Goal: Task Accomplishment & Management: Manage account settings

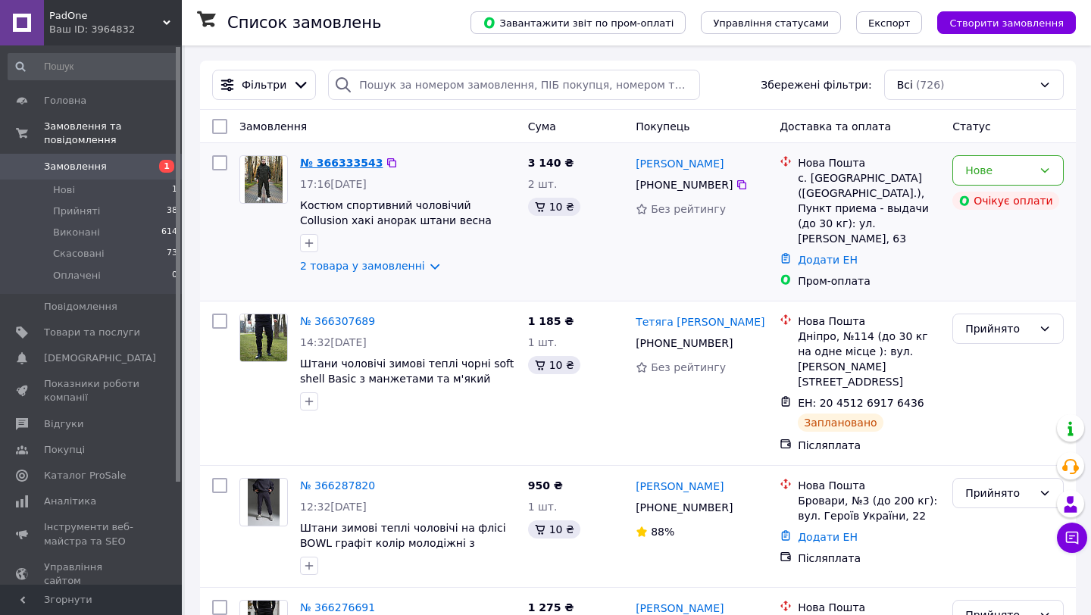
click at [333, 161] on link "№ 366333543" at bounding box center [341, 163] width 83 height 12
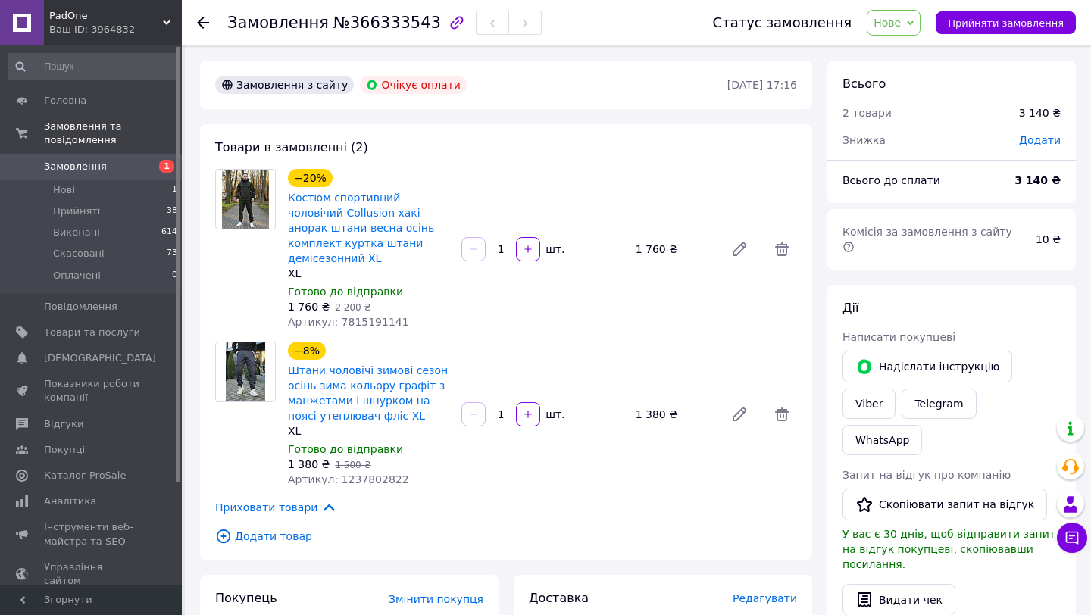
click at [383, 473] on span "Артикул: 1237802822" at bounding box center [348, 479] width 121 height 12
copy span "1237802822"
click at [355, 314] on div "−20% Костюм спортивний чоловічий Collusion хакі анорак штани весна осінь компле…" at bounding box center [368, 249] width 173 height 167
click at [362, 316] on span "Артикул: 7815191141" at bounding box center [348, 322] width 121 height 12
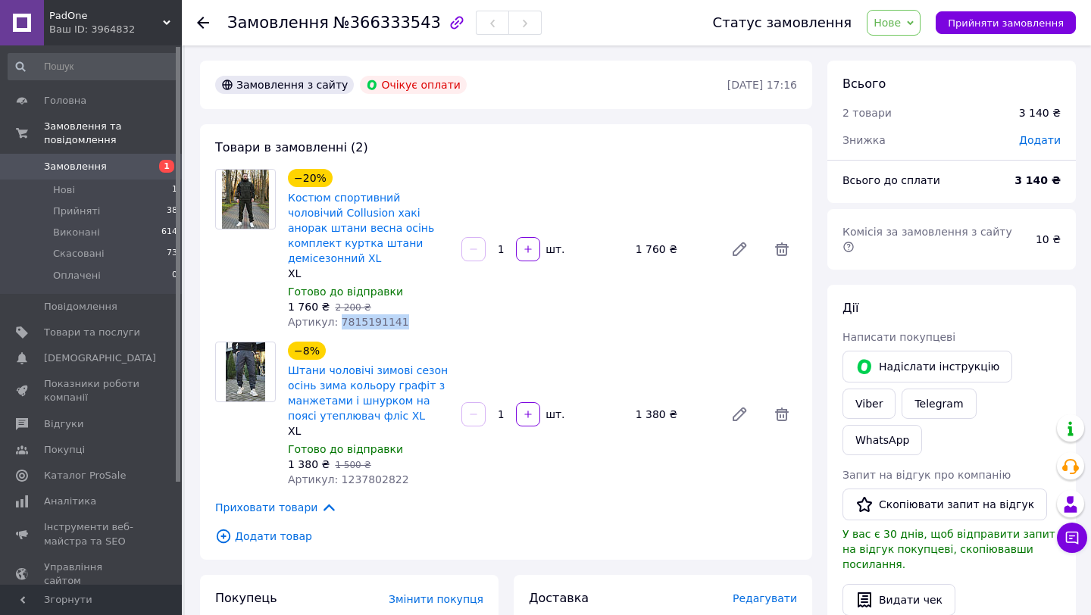
click at [362, 316] on span "Артикул: 7815191141" at bounding box center [348, 322] width 121 height 12
copy span "7815191141"
click at [870, 393] on link "Viber" at bounding box center [868, 404] width 53 height 30
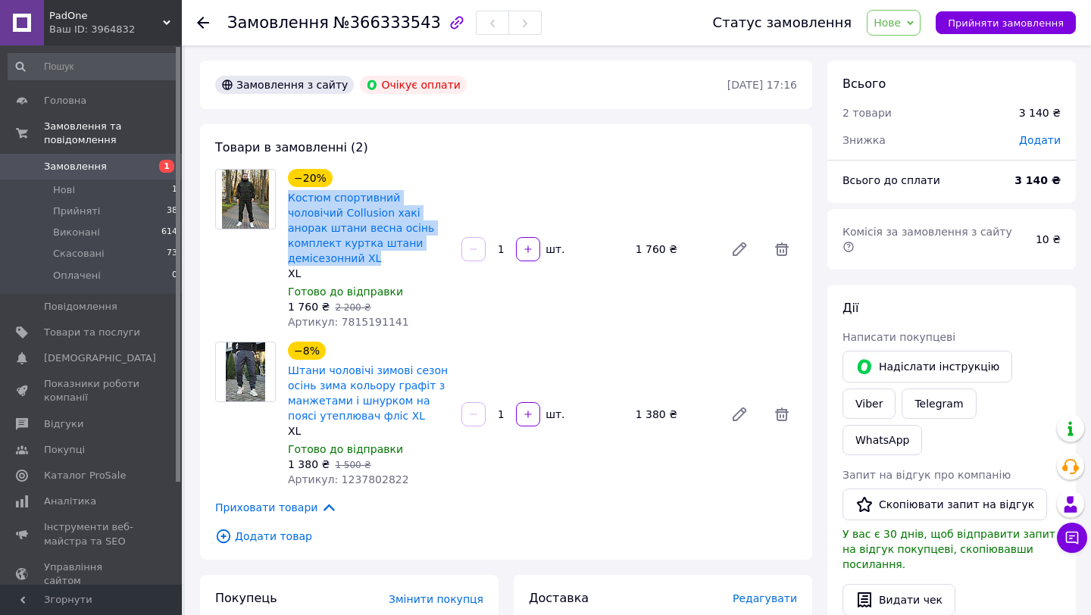
drag, startPoint x: 285, startPoint y: 196, endPoint x: 430, endPoint y: 239, distance: 151.7
click at [430, 239] on div "−20% Костюм спортивний чоловічий Collusion хакі анорак штани весна осінь компле…" at bounding box center [368, 249] width 173 height 167
copy link "Костюм спортивний чоловічий Collusion хакі анорак штани весна осінь комплект ку…"
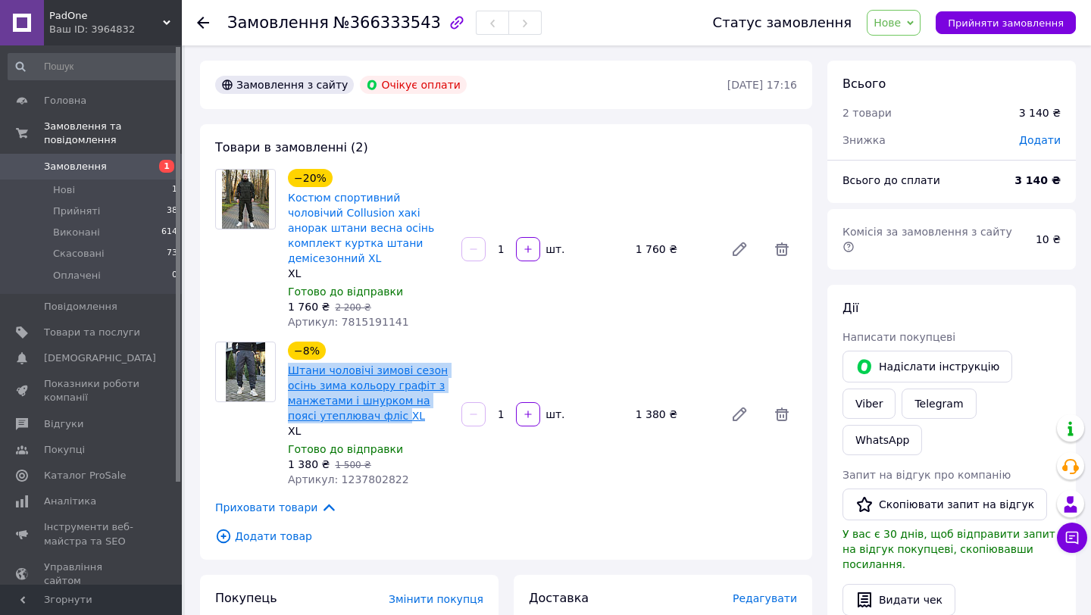
drag, startPoint x: 286, startPoint y: 353, endPoint x: 369, endPoint y: 400, distance: 95.7
click at [369, 400] on div "−8% Штани чоловічі зимові сезон осінь зима кольору графіт з манжетами і шнурком…" at bounding box center [368, 415] width 173 height 152
copy link "Штани чоловічі зимові сезон осінь зима кольору графіт з манжетами і шнурком на …"
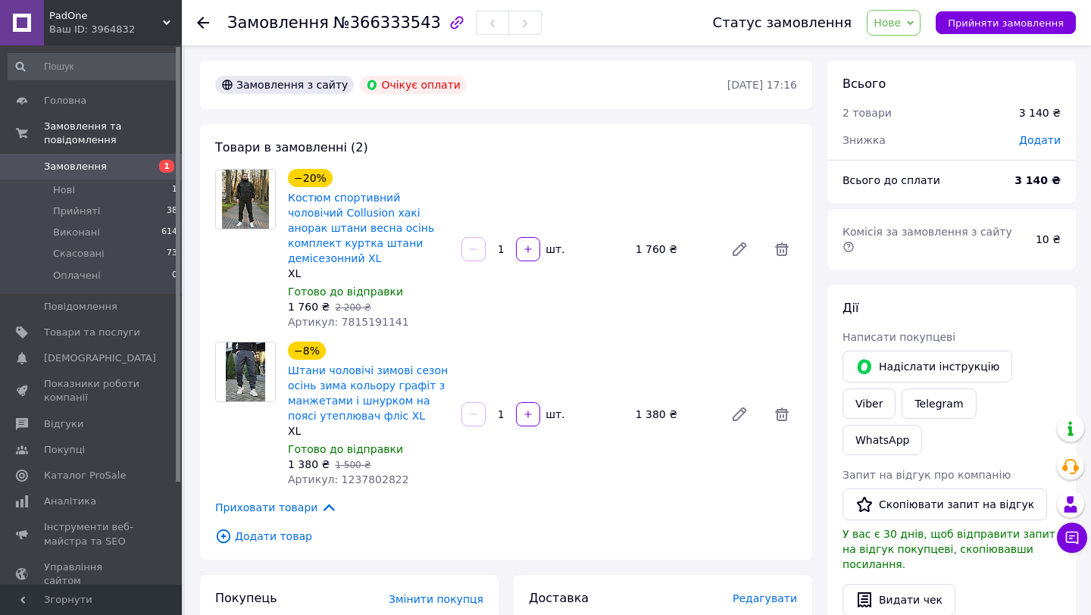
click at [901, 26] on span "Нове" at bounding box center [887, 23] width 27 height 12
click at [900, 55] on li "Прийнято" at bounding box center [902, 53] width 70 height 23
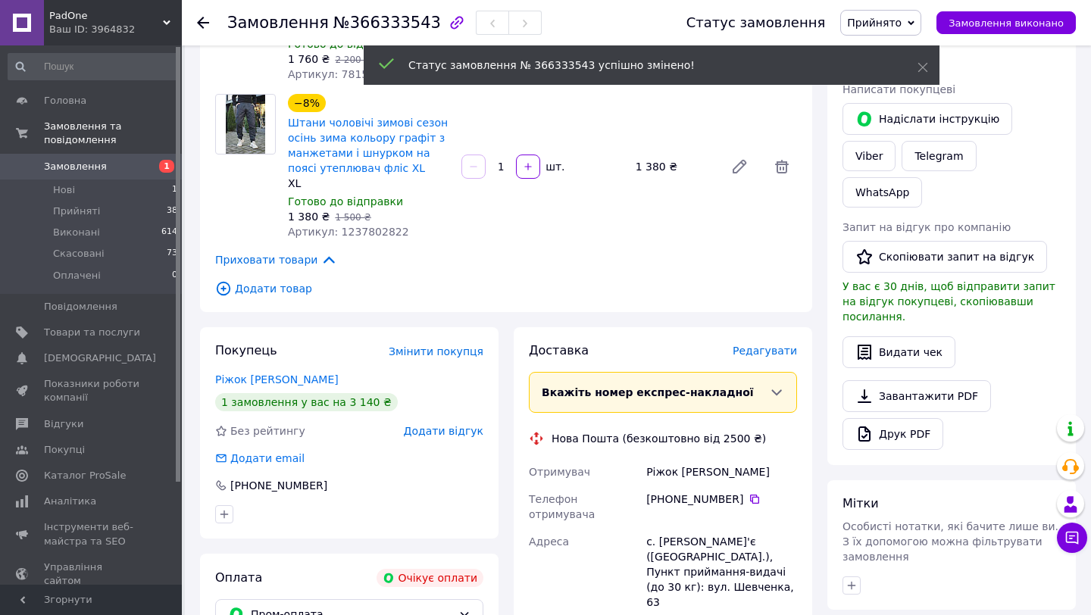
scroll to position [267, 0]
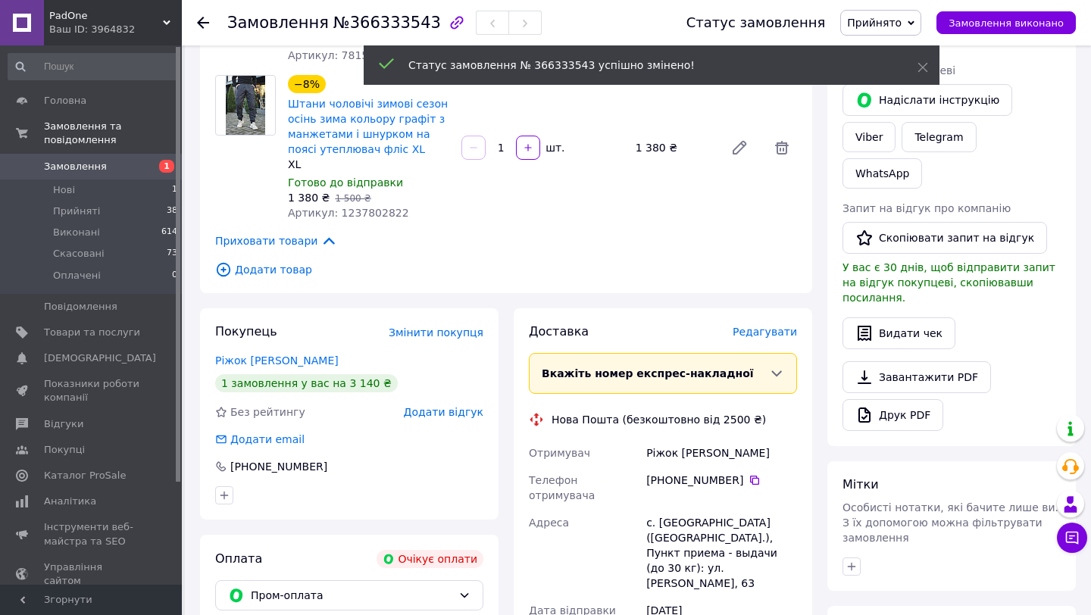
click at [686, 439] on div "Ріжок Світлана" at bounding box center [721, 452] width 157 height 27
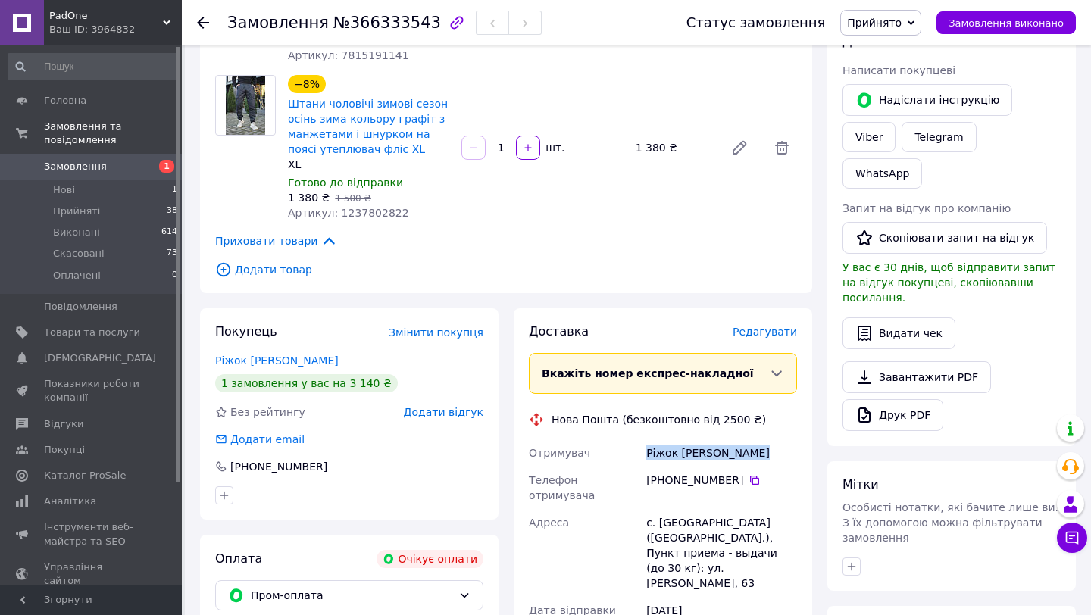
copy div "Ріжок Світлана"
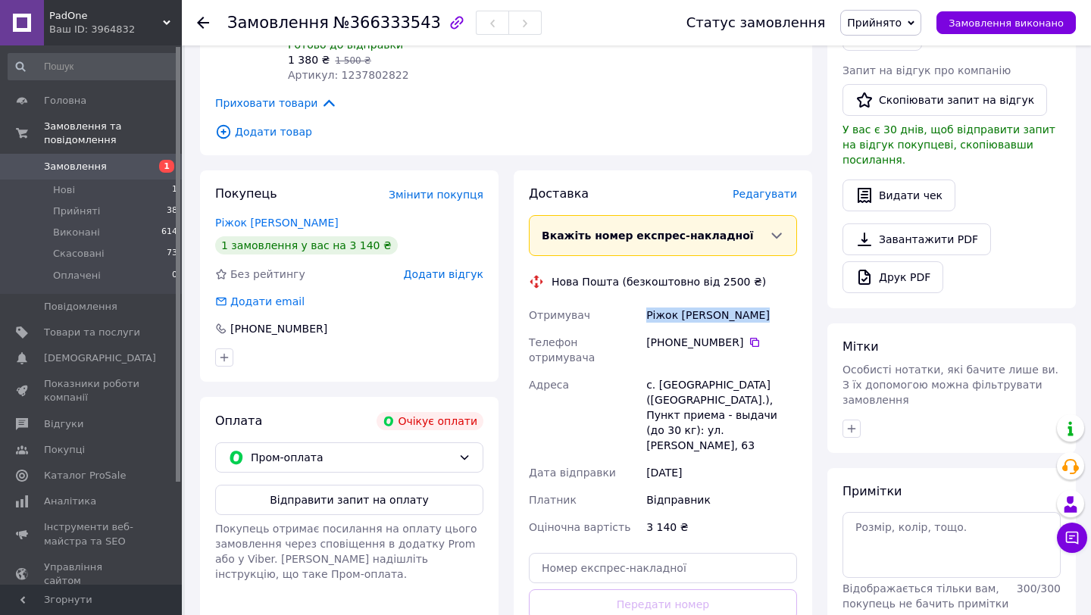
scroll to position [0, 0]
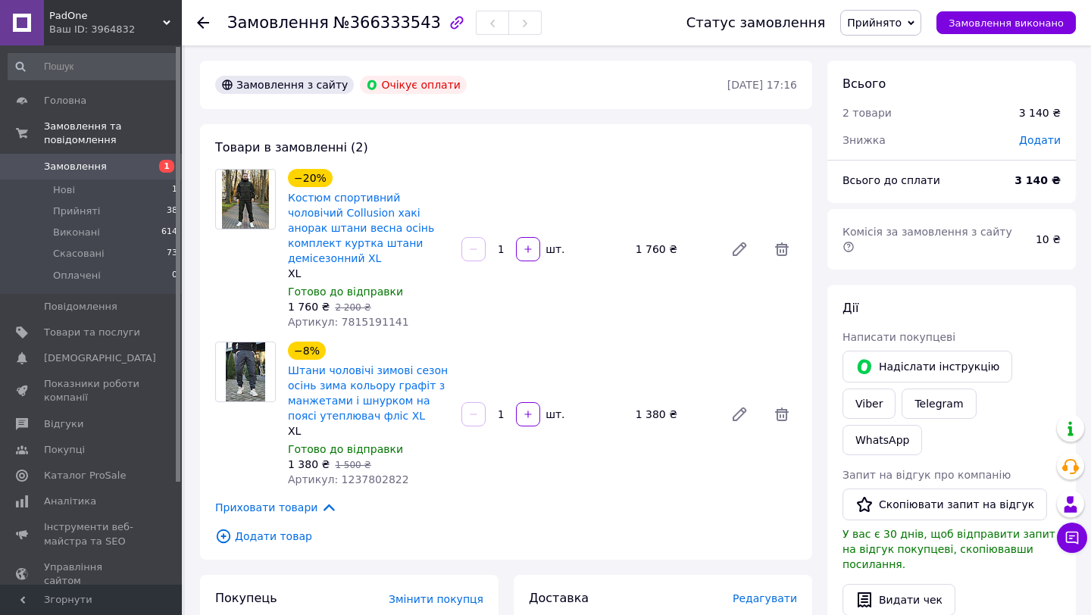
click at [370, 316] on span "Артикул: 7815191141" at bounding box center [348, 322] width 121 height 12
copy span "7815191141"
click at [74, 165] on span "Замовлення" at bounding box center [75, 167] width 63 height 14
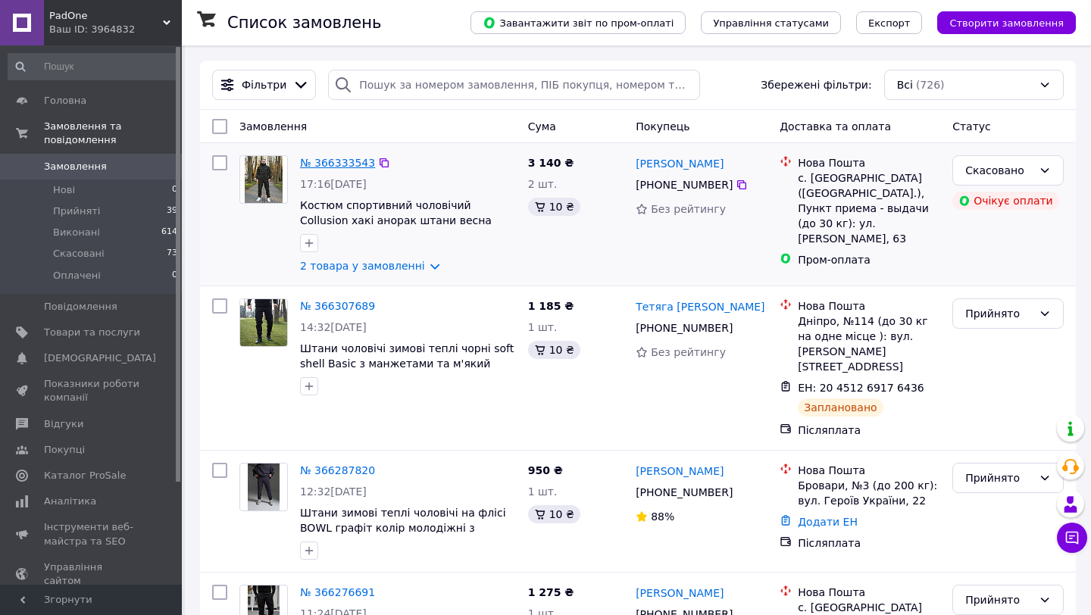
click at [332, 167] on link "№ 366333543" at bounding box center [337, 163] width 75 height 12
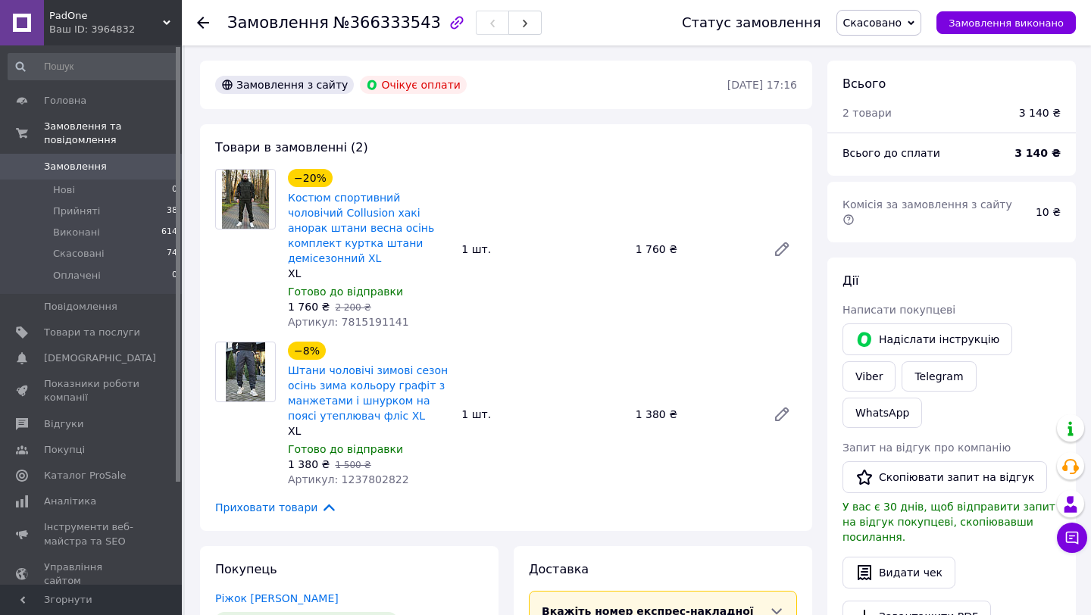
click at [82, 166] on span "Замовлення" at bounding box center [75, 167] width 63 height 14
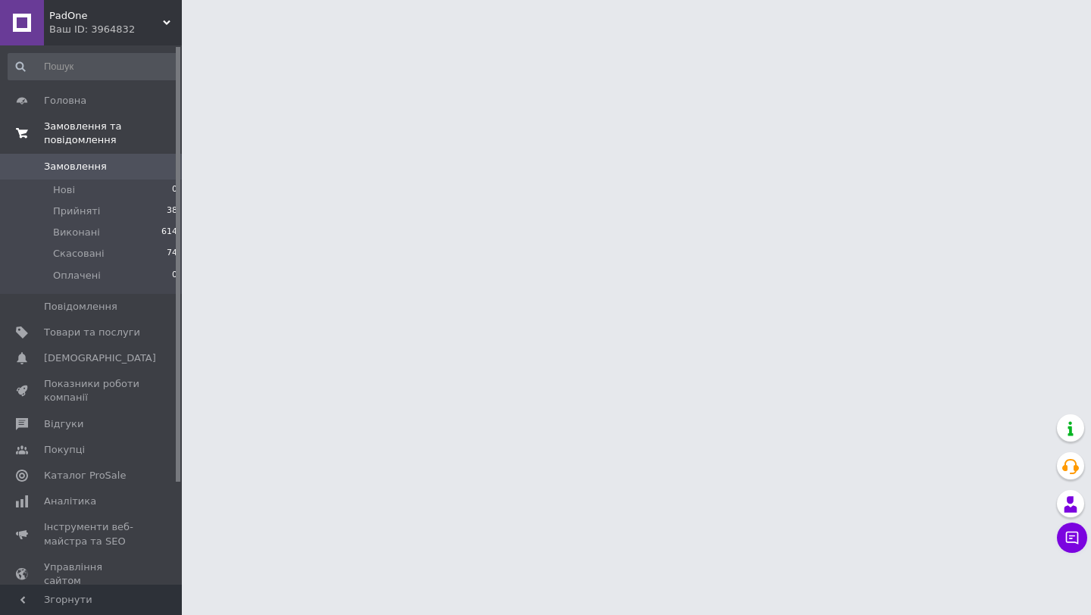
click at [72, 136] on span "Замовлення та повідомлення" at bounding box center [113, 133] width 138 height 27
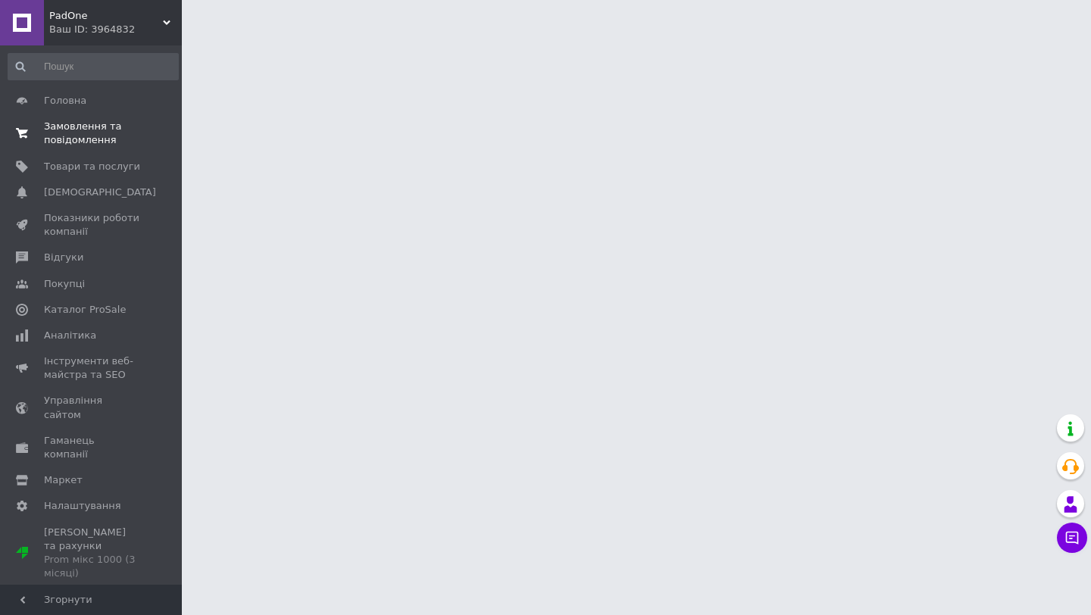
click at [67, 142] on span "Замовлення та повідомлення" at bounding box center [92, 133] width 96 height 27
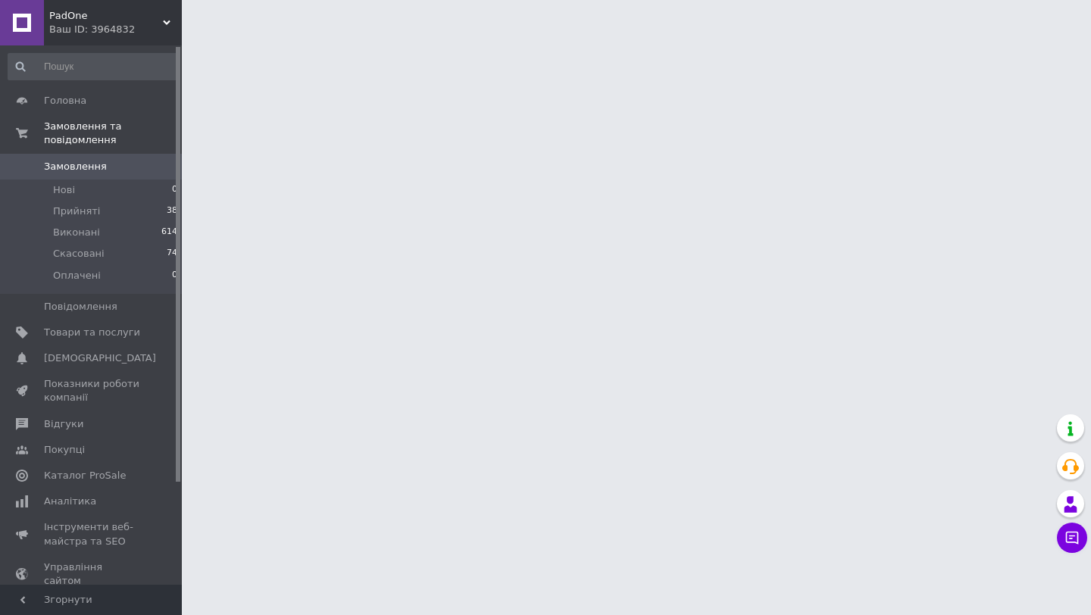
click at [65, 167] on span "Замовлення" at bounding box center [75, 167] width 63 height 14
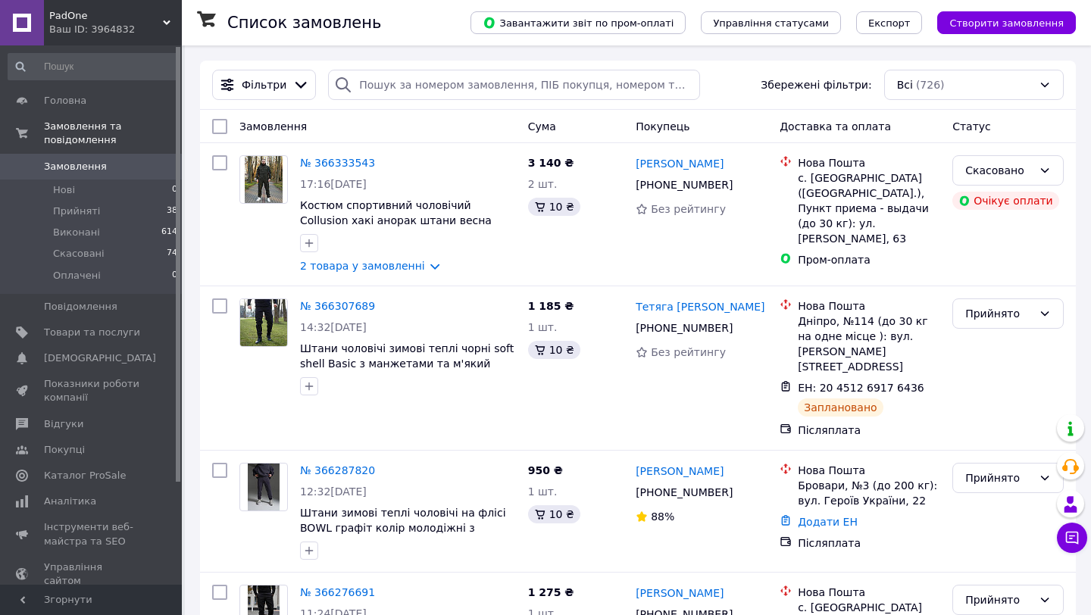
click at [68, 177] on link "Замовлення 0" at bounding box center [93, 167] width 186 height 26
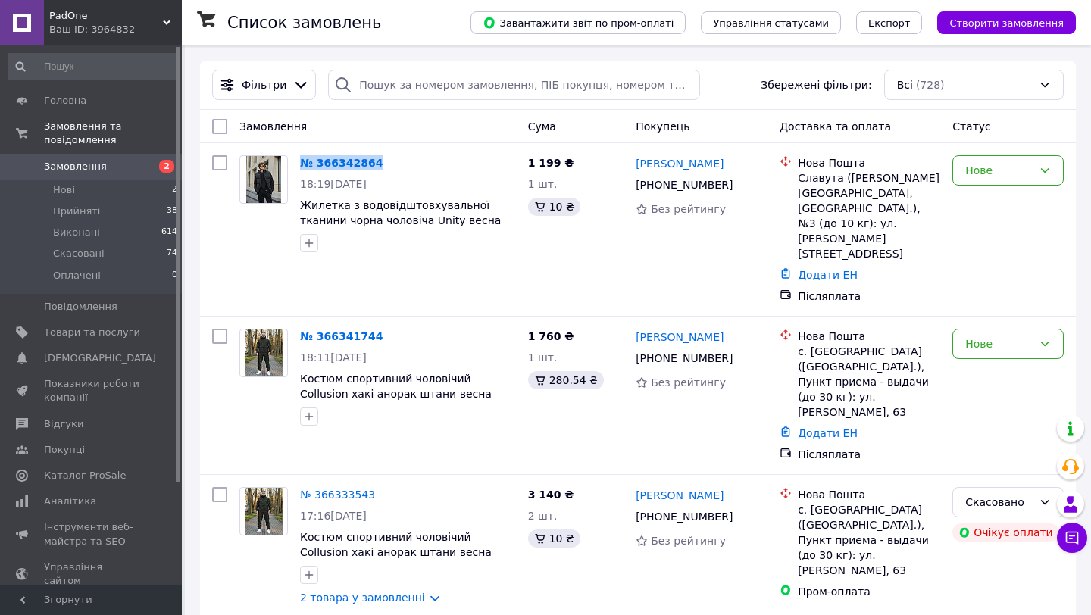
click at [76, 167] on span "Замовлення" at bounding box center [75, 167] width 63 height 14
click at [1011, 336] on div "Нове" at bounding box center [998, 344] width 67 height 17
click at [977, 353] on li "Прийнято" at bounding box center [1008, 346] width 110 height 27
click at [1011, 169] on div "Нове" at bounding box center [998, 170] width 67 height 17
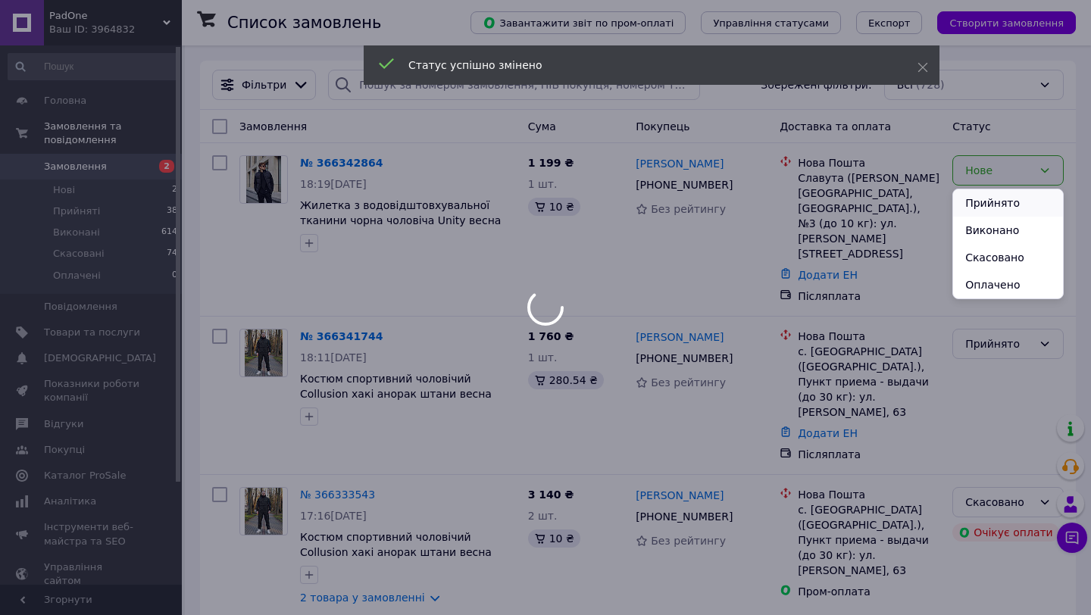
click at [986, 204] on li "Прийнято" at bounding box center [1008, 202] width 110 height 27
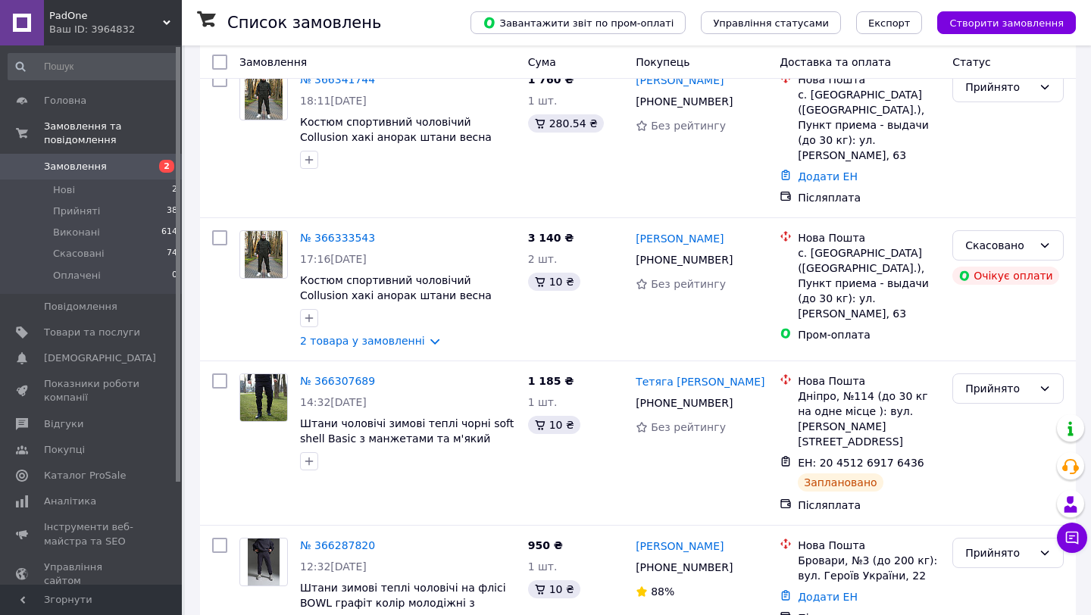
scroll to position [317, 0]
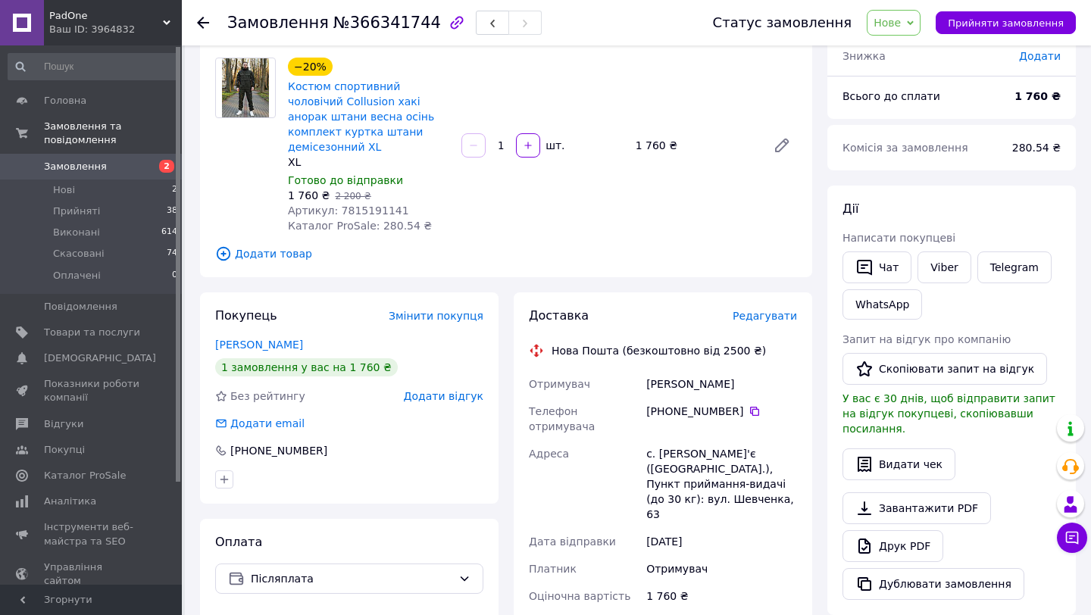
scroll to position [132, 0]
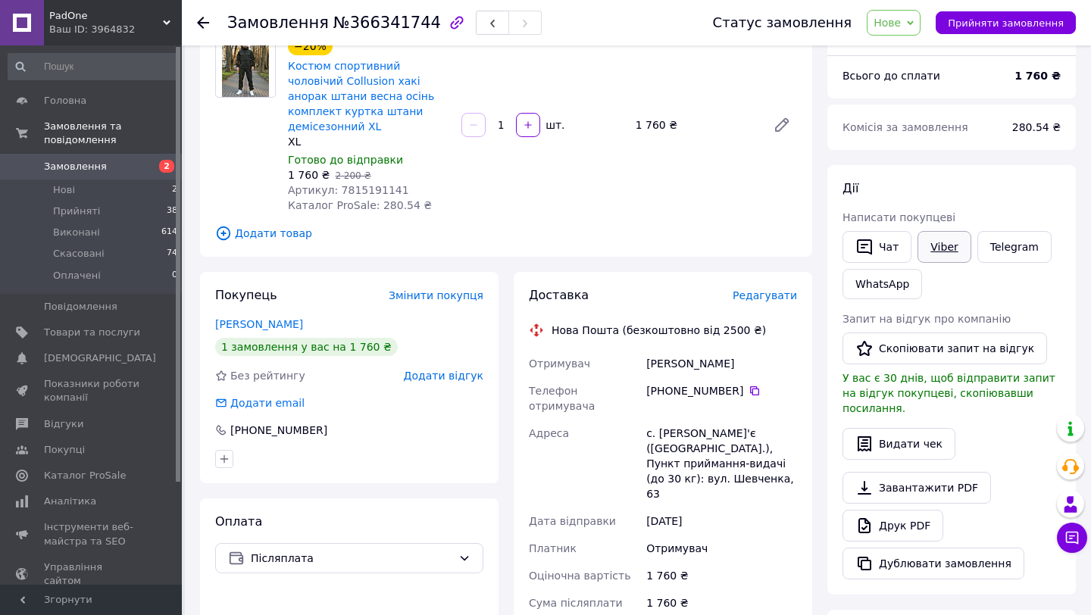
click at [964, 235] on link "Viber" at bounding box center [943, 247] width 53 height 32
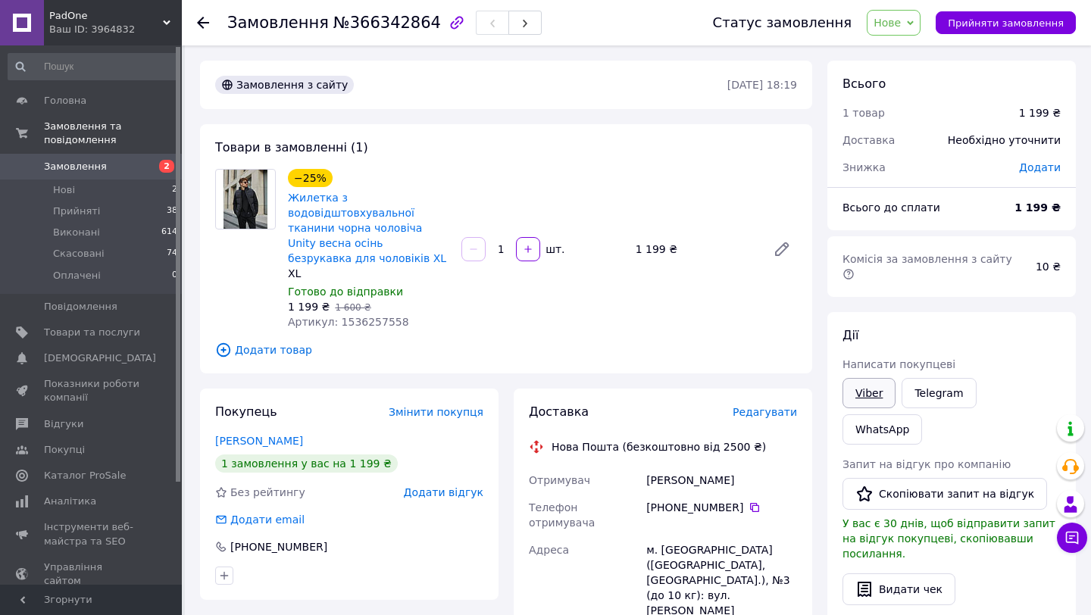
click at [869, 379] on link "Viber" at bounding box center [868, 393] width 53 height 30
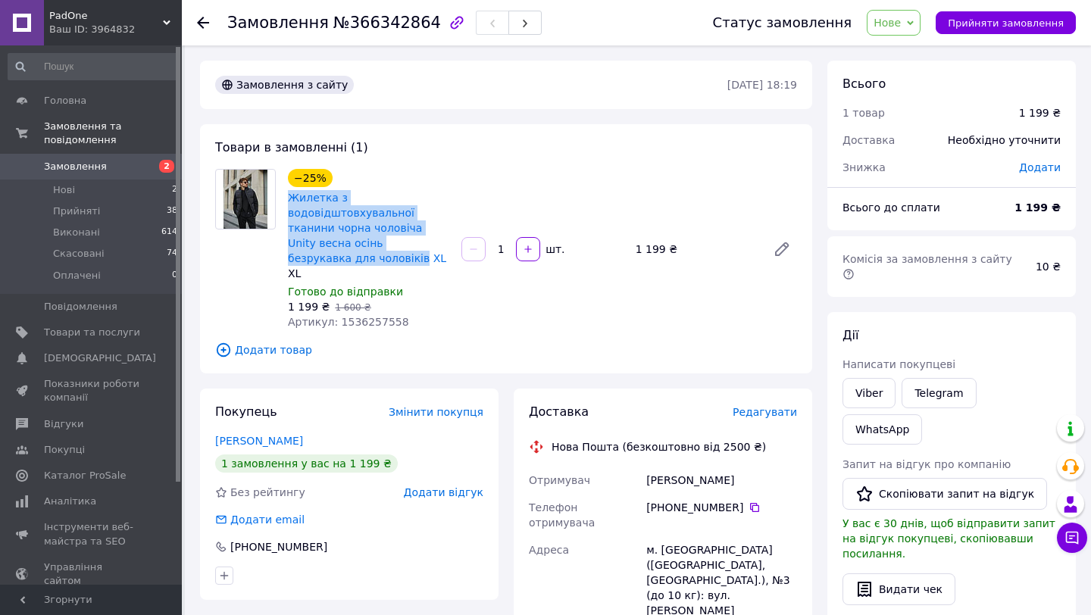
drag, startPoint x: 286, startPoint y: 196, endPoint x: 449, endPoint y: 242, distance: 170.0
click at [449, 242] on div "−25% Жилетка з водовідштовхувальної тканини чорна чоловіча Unity весна осінь бе…" at bounding box center [368, 249] width 173 height 167
copy link "Жилетка з водовідштовхувальної тканини чорна чоловіча Unity весна осінь безрука…"
click at [651, 473] on div "Мирончук Анна" at bounding box center [721, 480] width 157 height 27
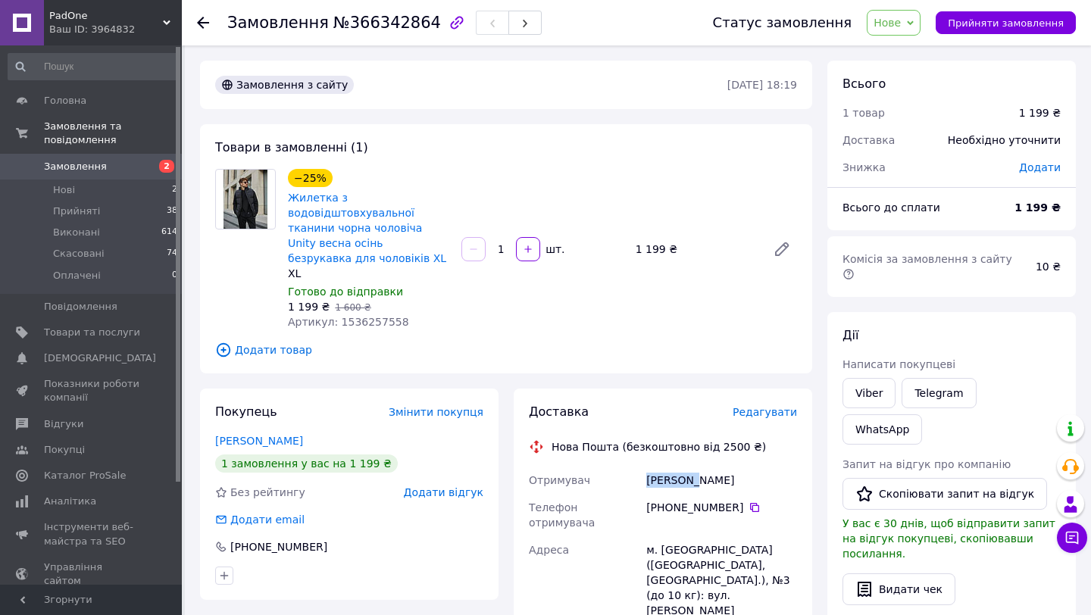
click at [651, 473] on div "Мирончук Анна" at bounding box center [721, 480] width 157 height 27
copy div "Мирончук Анна"
